Goal: Information Seeking & Learning: Learn about a topic

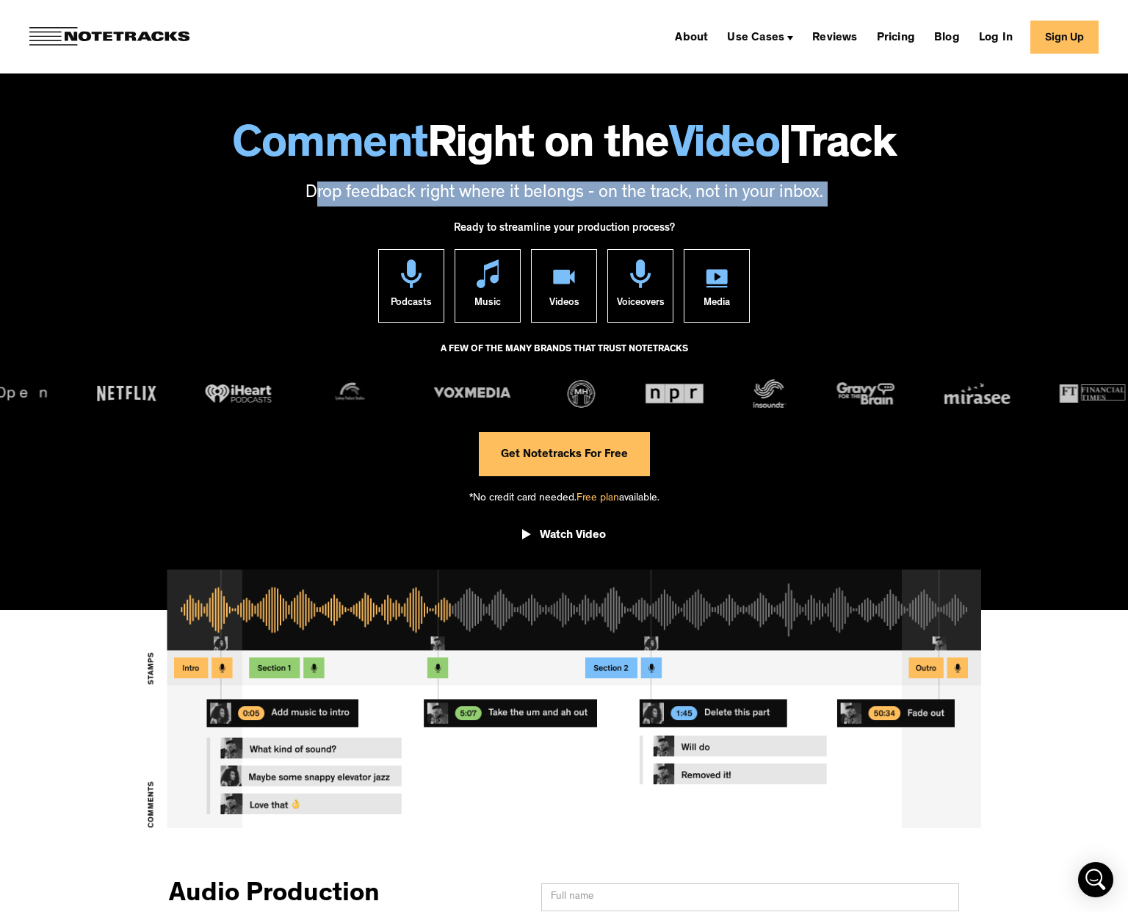
drag, startPoint x: 312, startPoint y: 197, endPoint x: 627, endPoint y: 219, distance: 315.2
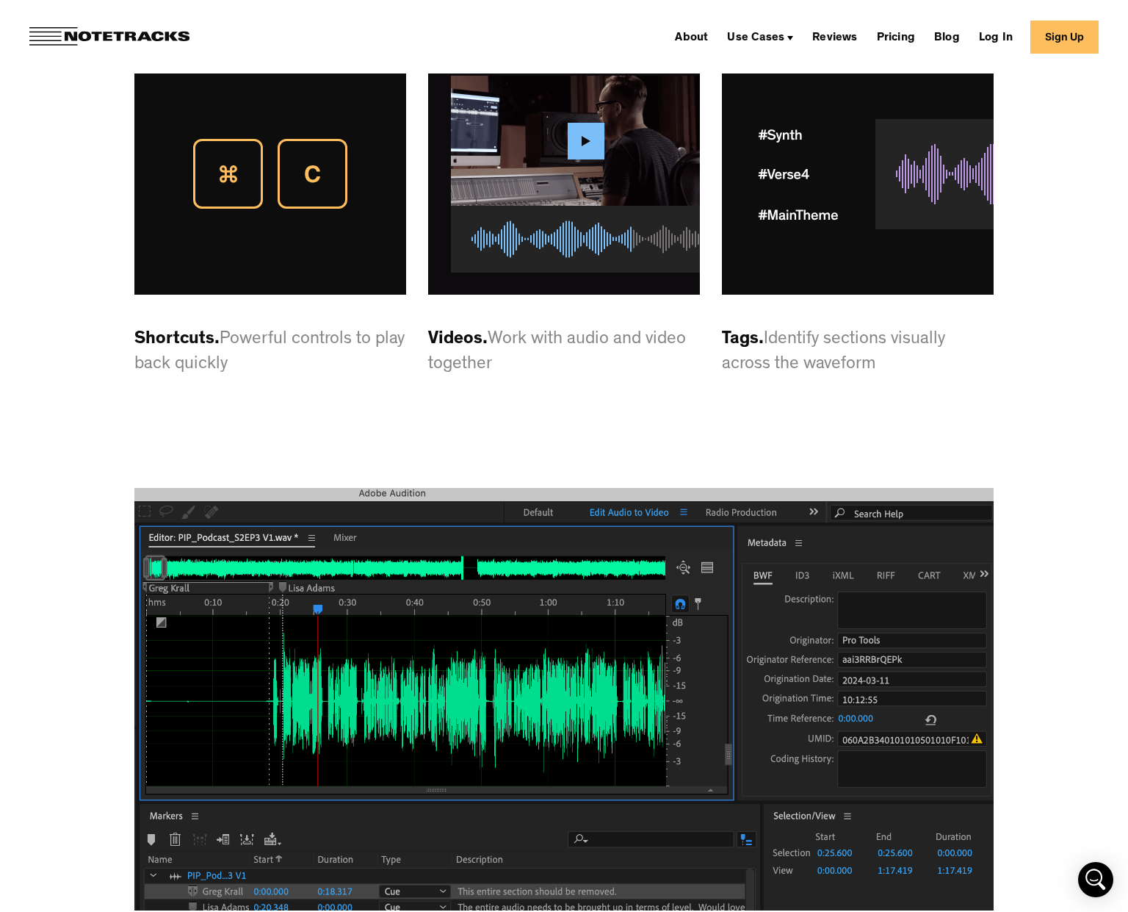
scroll to position [4496, 0]
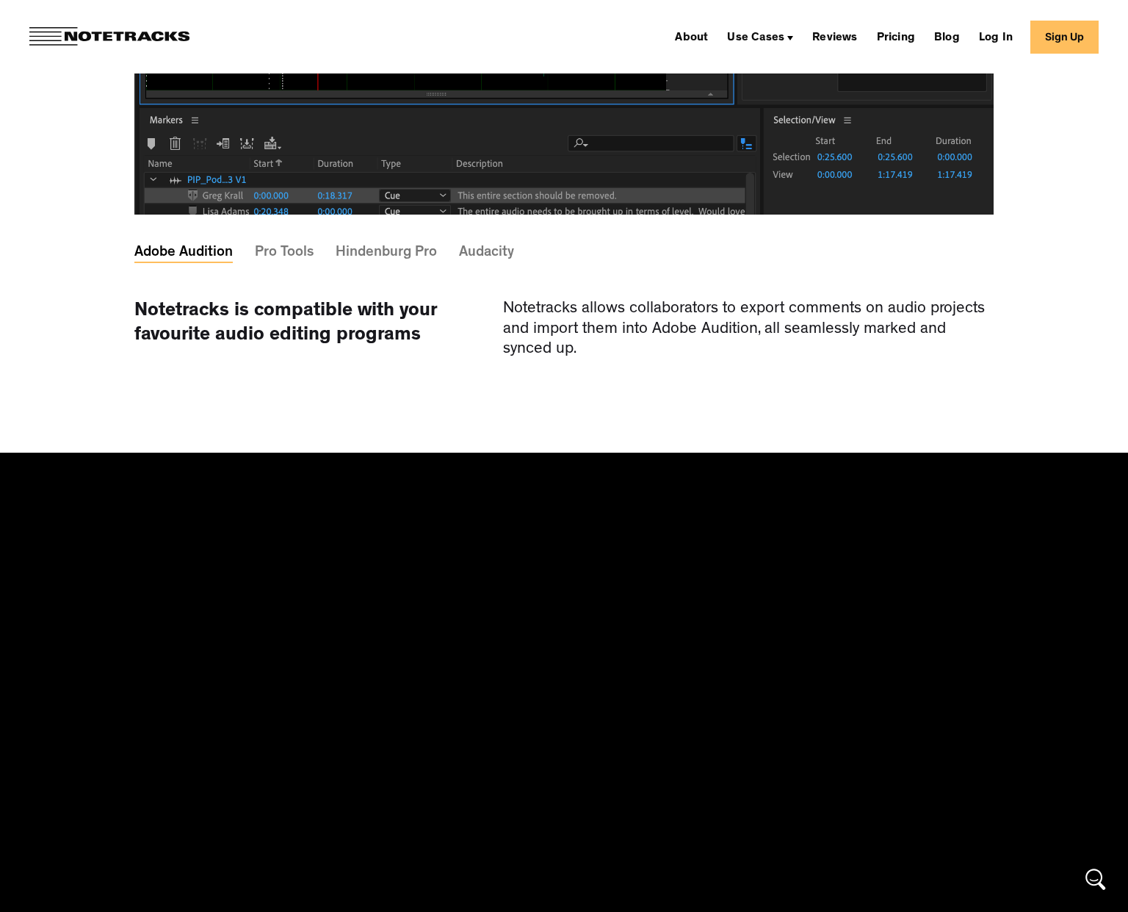
click at [271, 255] on div "Pro Tools" at bounding box center [284, 253] width 59 height 4
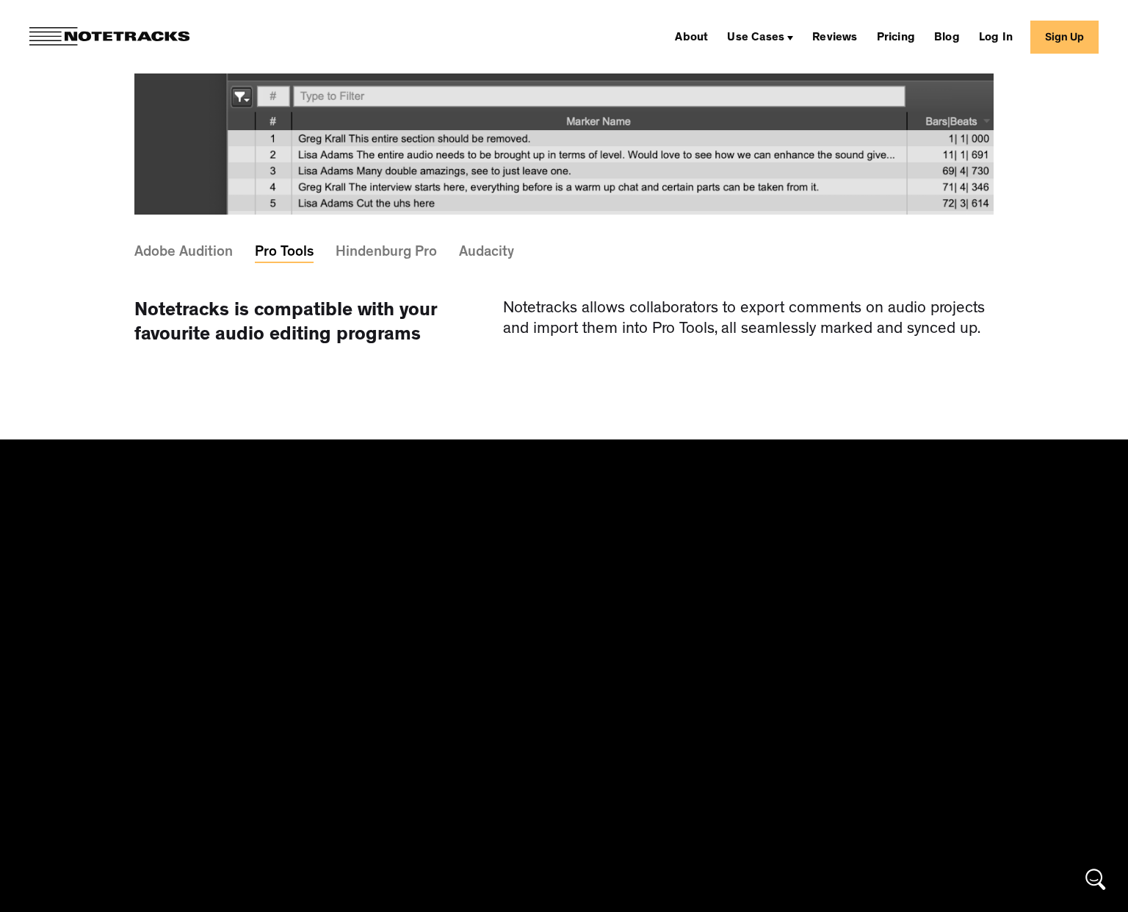
click at [365, 255] on div "Hindenburg Pro" at bounding box center [386, 253] width 101 height 4
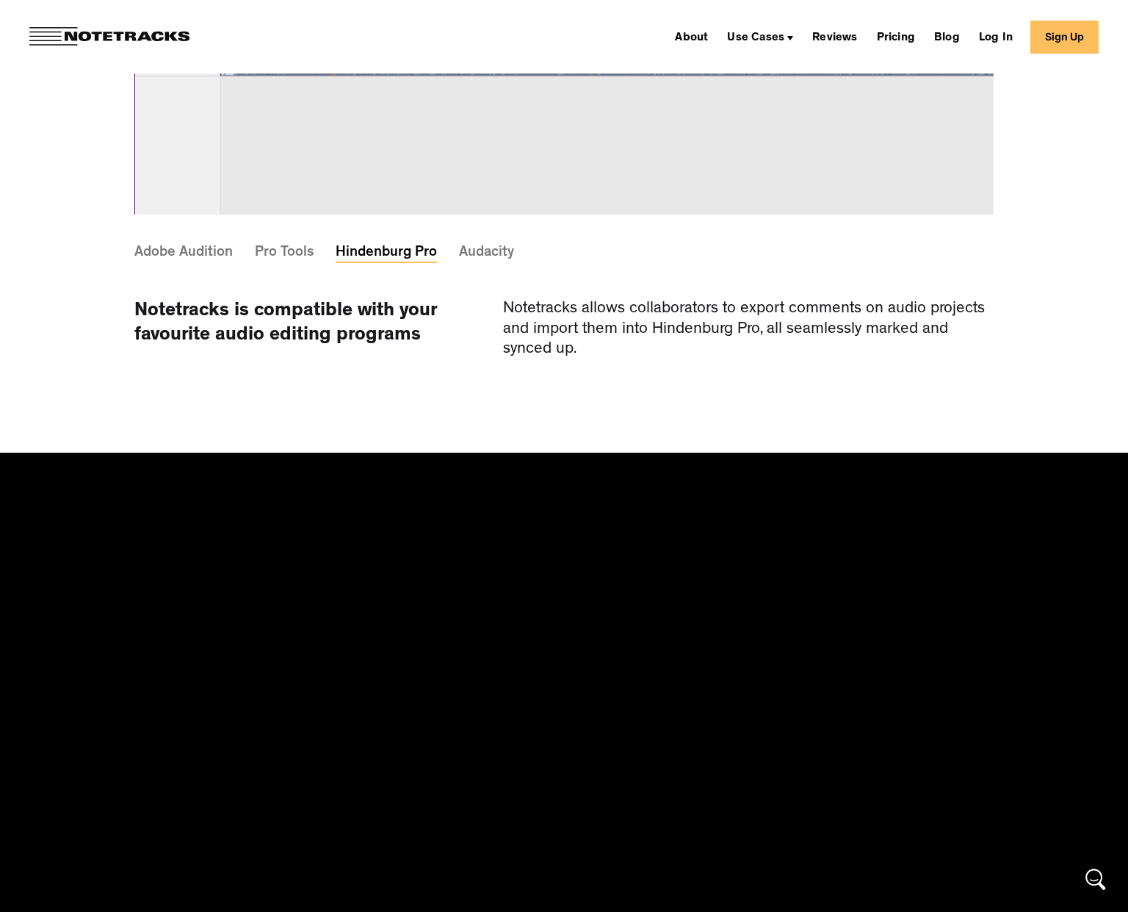
click at [492, 255] on div "Audacity" at bounding box center [486, 253] width 55 height 4
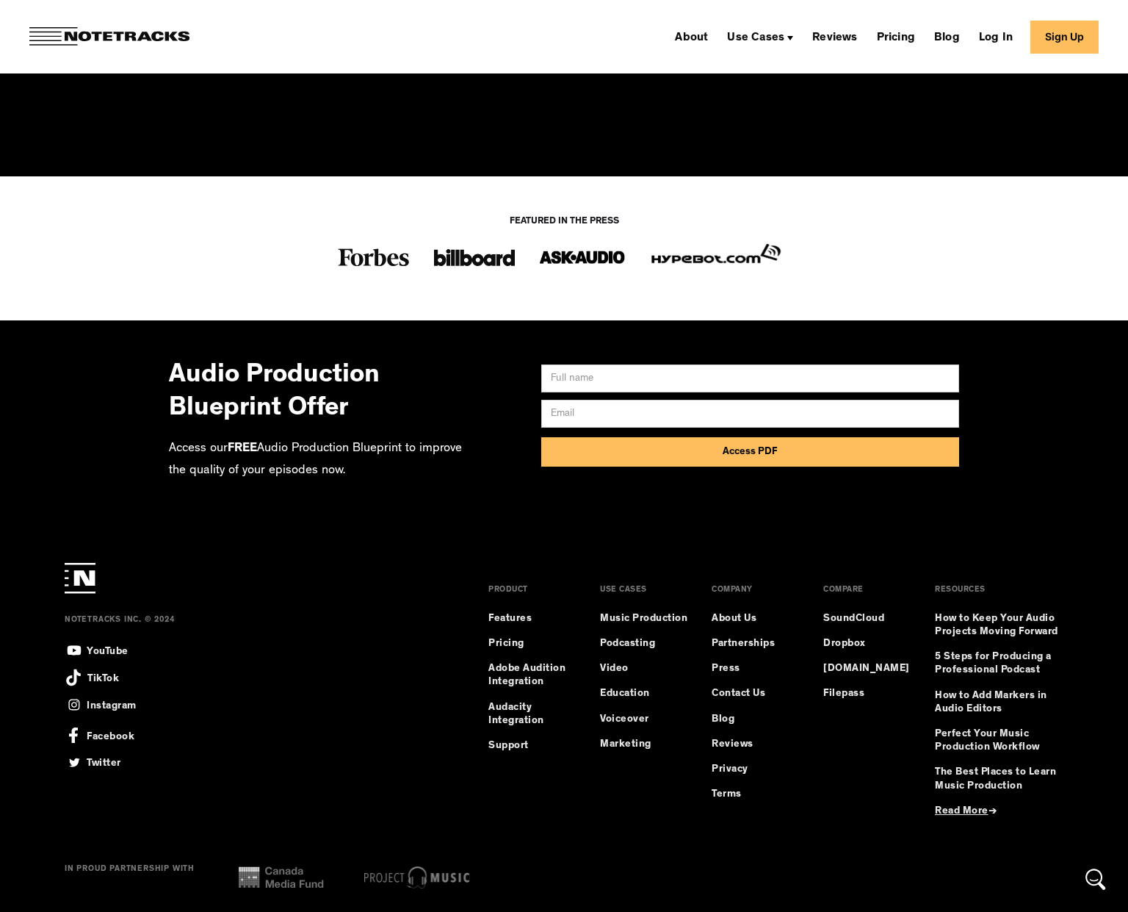
scroll to position [10977, 0]
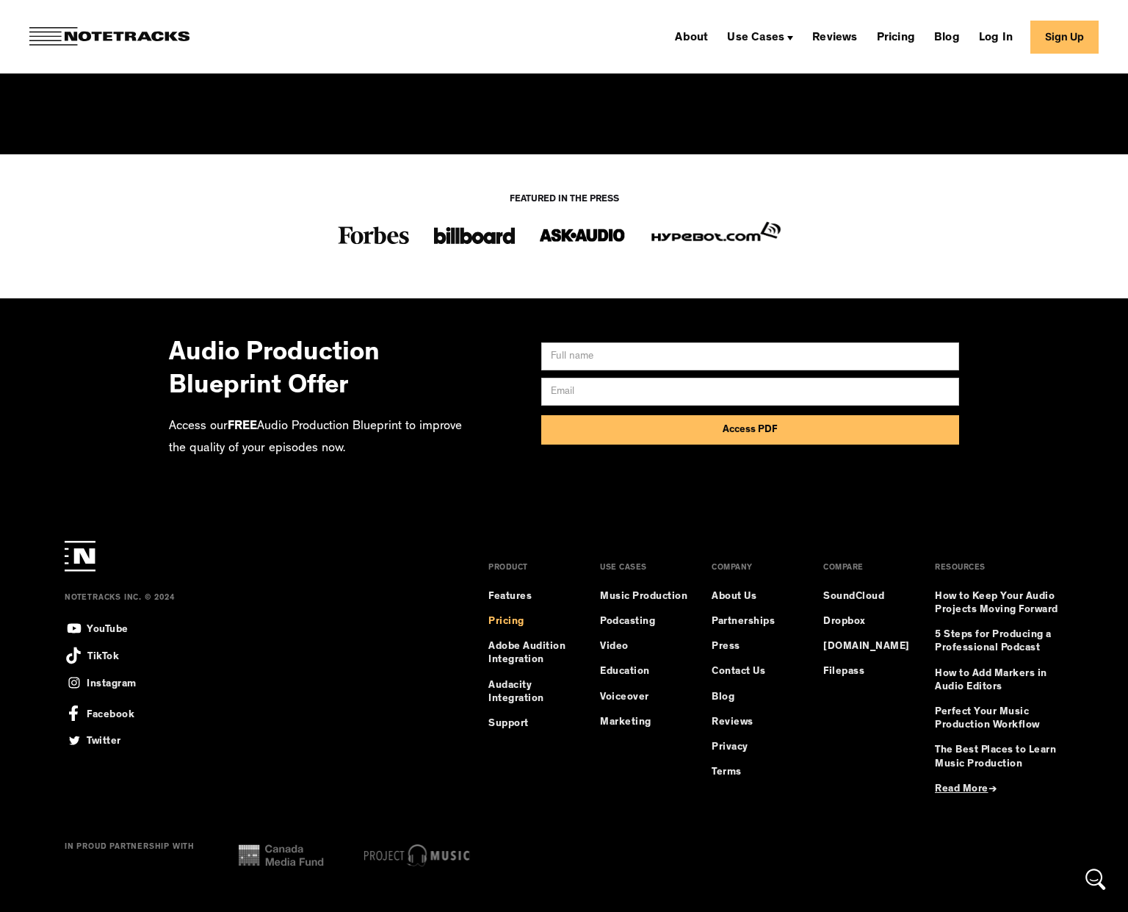
click at [522, 619] on link "Pricing" at bounding box center [507, 621] width 36 height 13
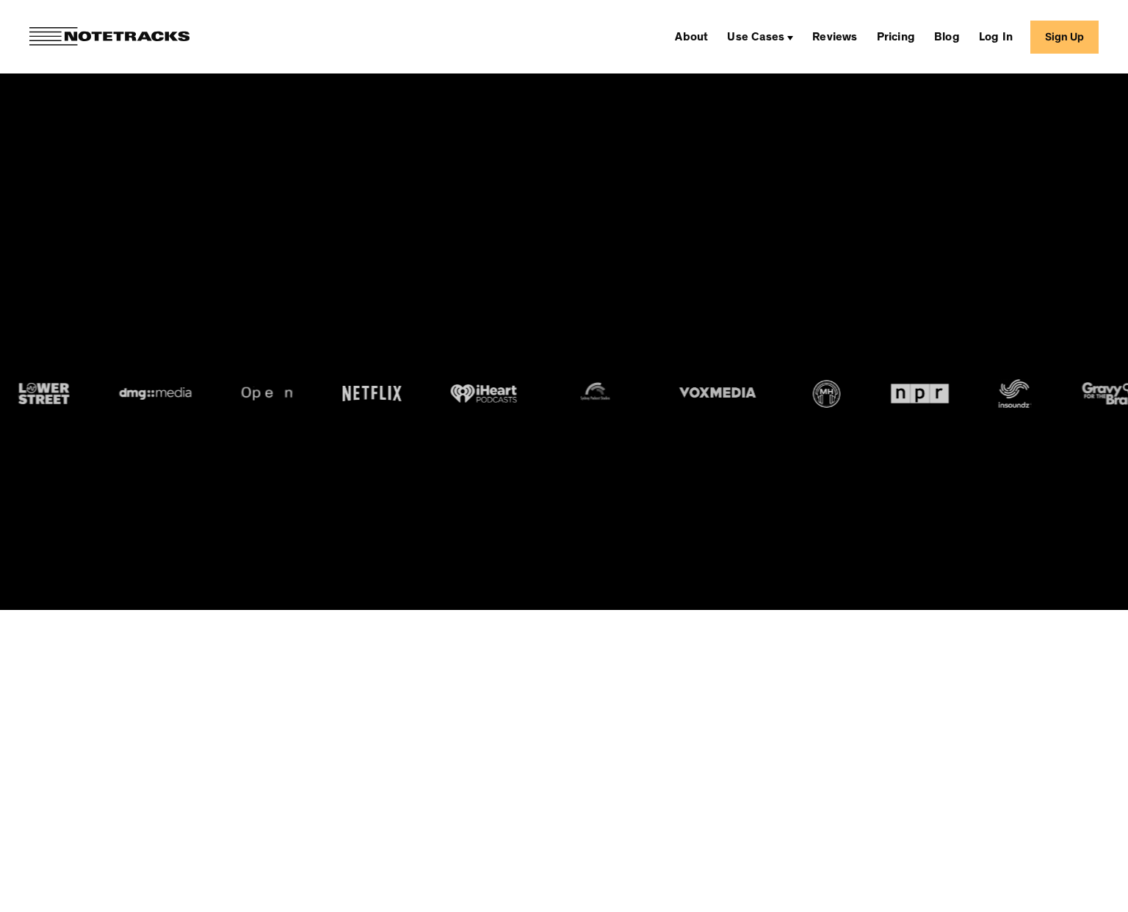
scroll to position [10977, 0]
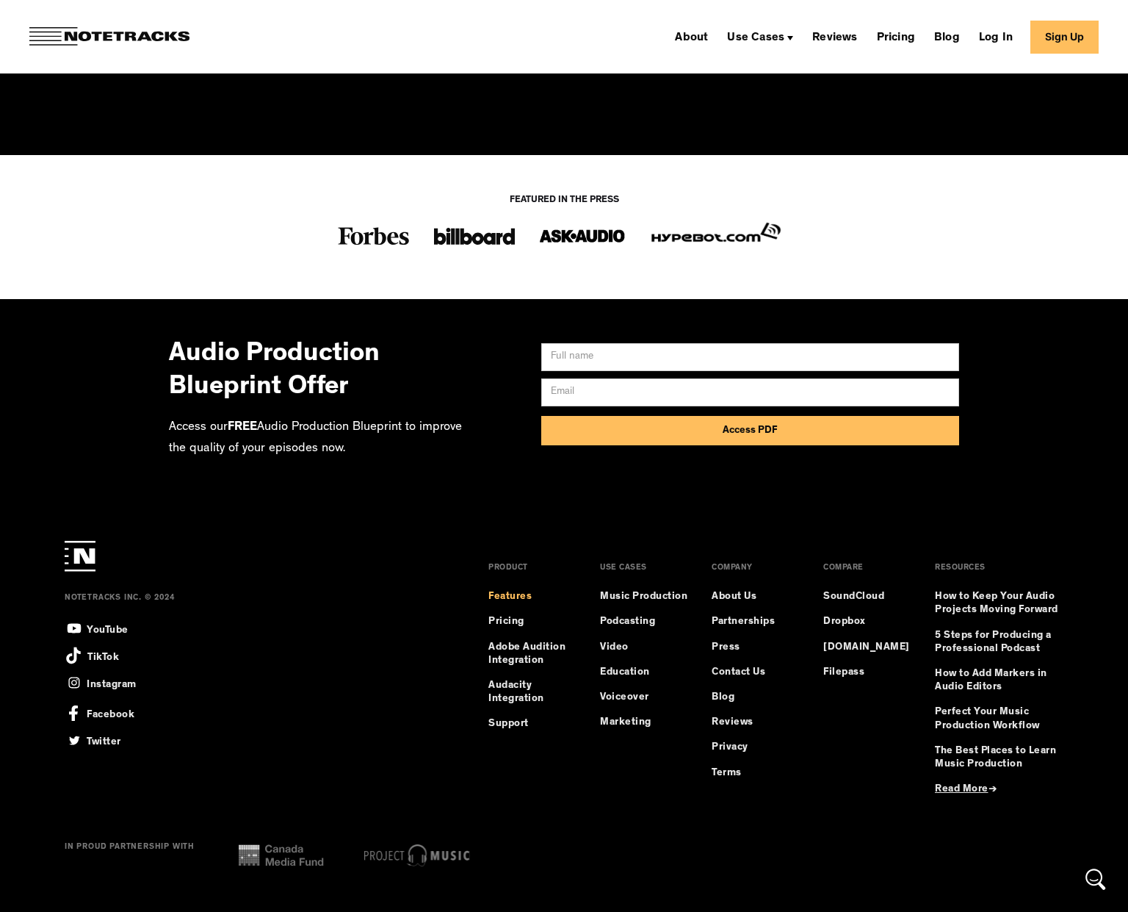
click at [530, 603] on link "Features" at bounding box center [510, 596] width 43 height 13
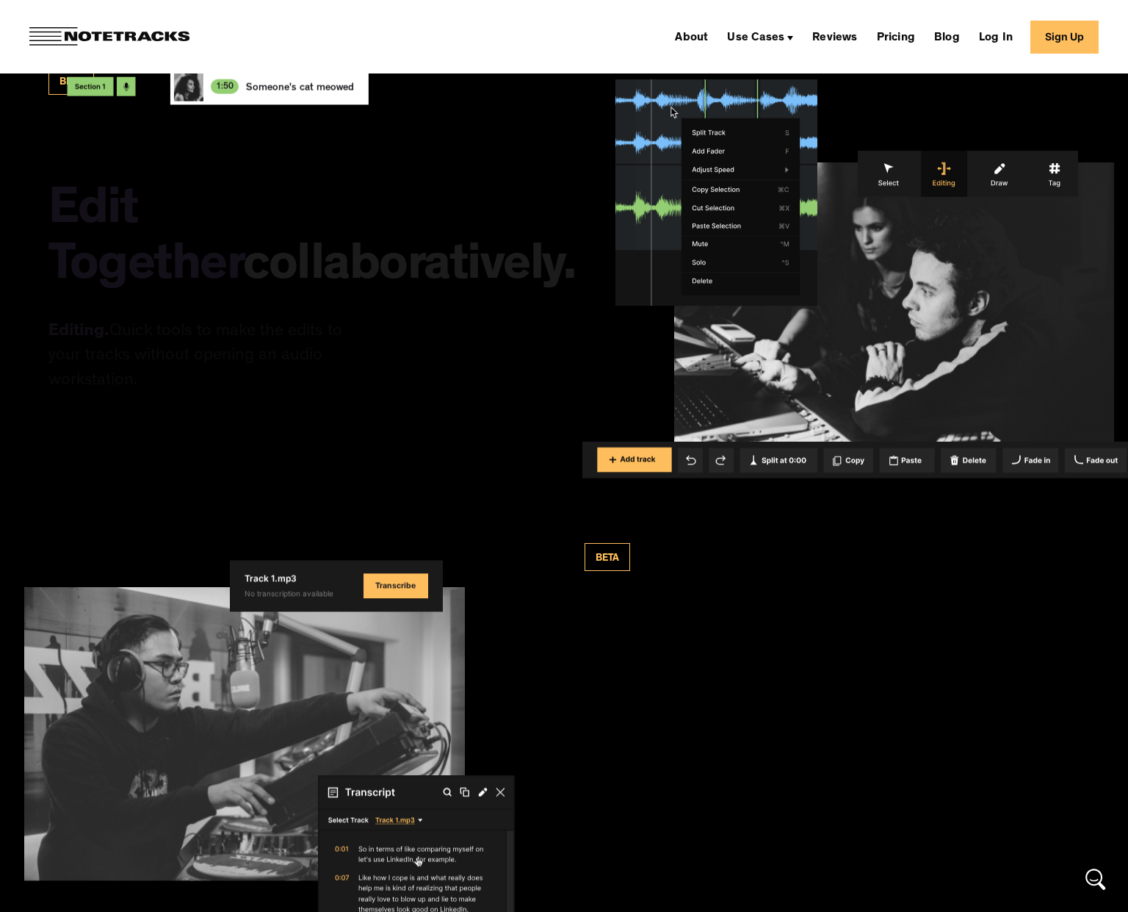
scroll to position [2445, 0]
